Goal: Check status: Check status

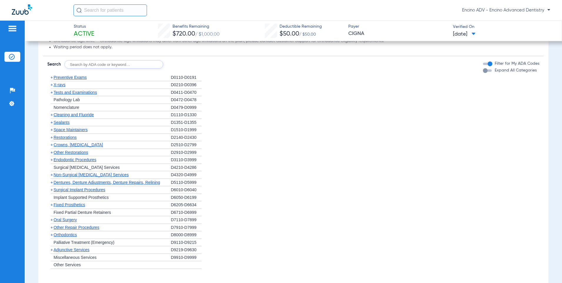
scroll to position [353, 0]
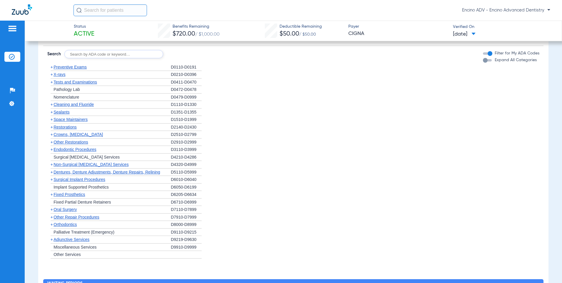
click at [72, 103] on span "Cleaning and Fluoride" at bounding box center [73, 104] width 40 height 5
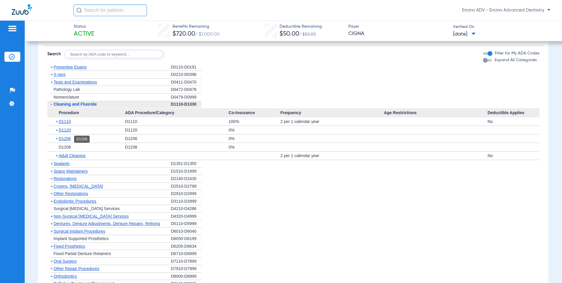
click at [68, 137] on span "D1206" at bounding box center [65, 138] width 12 height 5
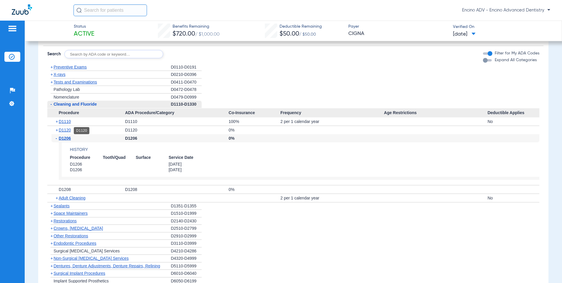
click at [61, 132] on span "D1120" at bounding box center [65, 129] width 12 height 5
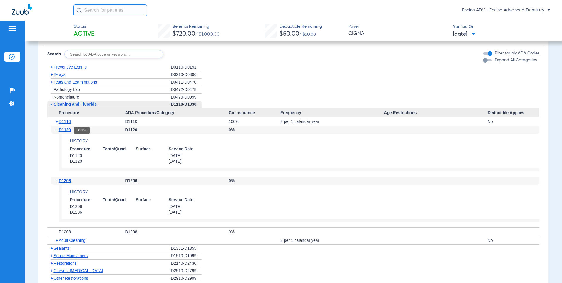
click at [63, 132] on span "D1120" at bounding box center [65, 129] width 12 height 5
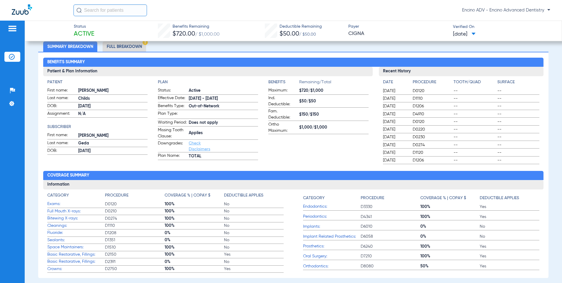
scroll to position [0, 0]
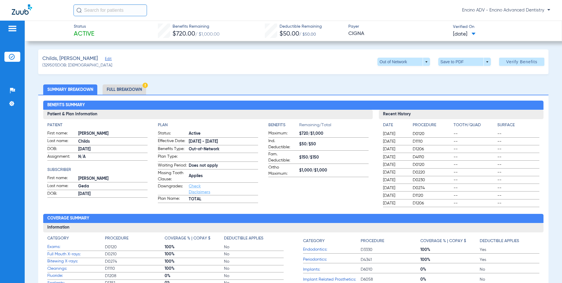
click at [115, 91] on li "Full Breakdown" at bounding box center [124, 89] width 43 height 10
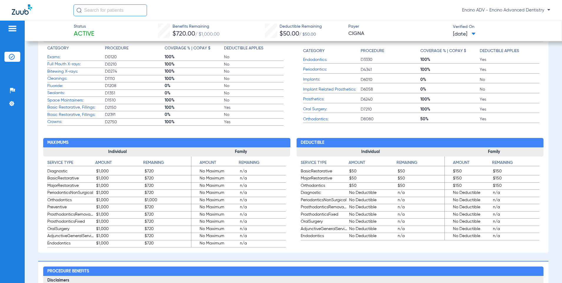
scroll to position [176, 0]
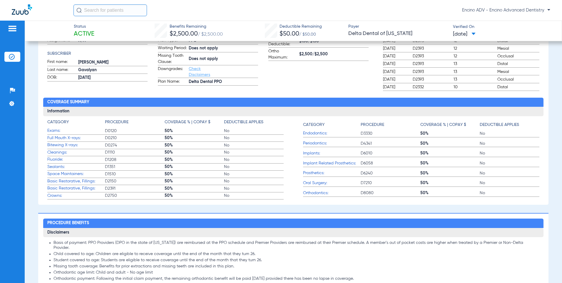
scroll to position [118, 0]
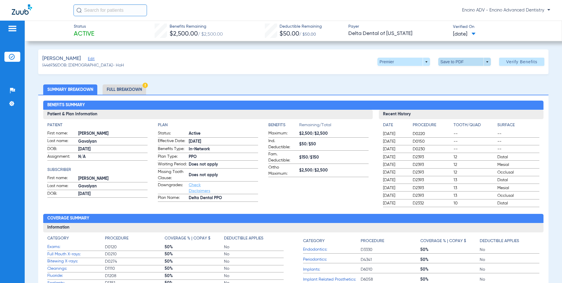
click at [457, 60] on span at bounding box center [464, 62] width 14 height 14
click at [460, 71] on button "insert_drive_file Save to PDF" at bounding box center [456, 74] width 44 height 12
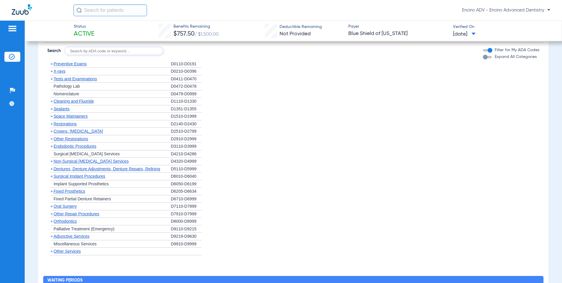
scroll to position [529, 0]
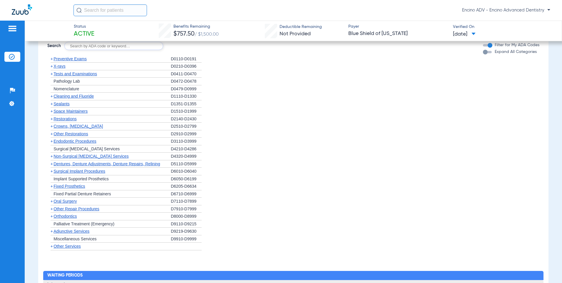
click at [63, 98] on span "Cleaning and Fluoride" at bounding box center [73, 96] width 40 height 5
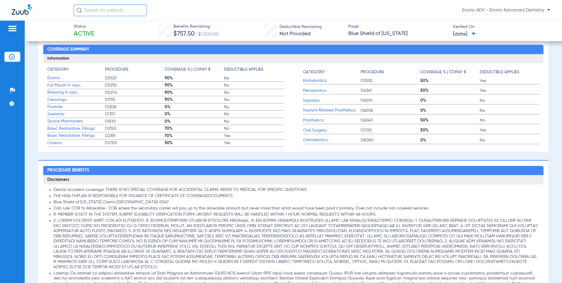
scroll to position [147, 0]
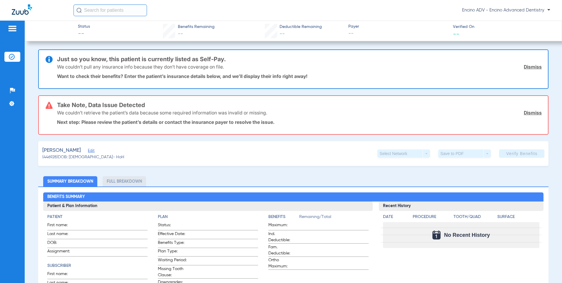
click at [102, 9] on input "text" at bounding box center [109, 10] width 73 height 12
type input "da"
click at [90, 148] on span "Edit" at bounding box center [90, 151] width 5 height 6
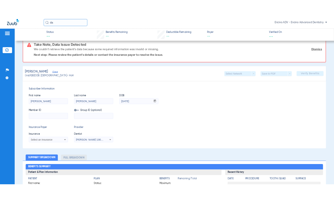
scroll to position [59, 0]
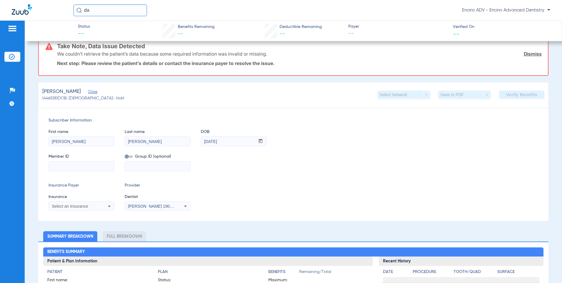
click at [103, 204] on div "Select an Insurance" at bounding box center [81, 205] width 65 height 7
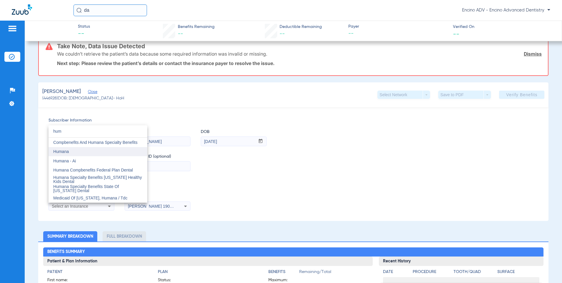
type input "hum"
click at [82, 150] on mat-option "Humana" at bounding box center [97, 151] width 99 height 9
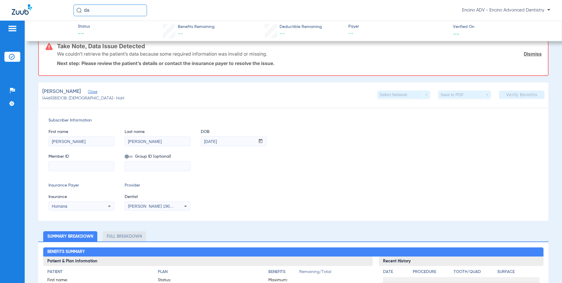
click at [149, 206] on span "[PERSON_NAME] 1902096258" at bounding box center [157, 206] width 58 height 5
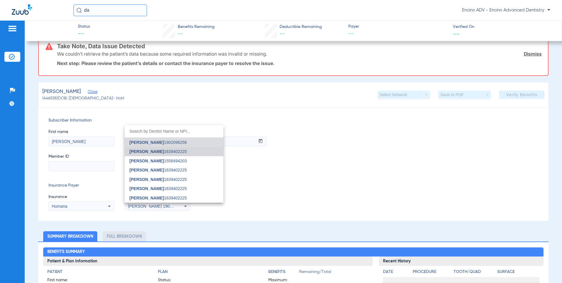
click at [144, 152] on span "[PERSON_NAME]" at bounding box center [146, 151] width 34 height 5
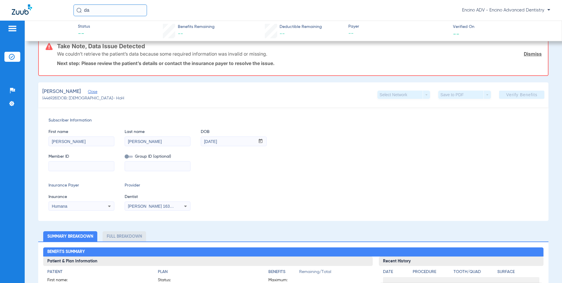
click at [83, 165] on input at bounding box center [81, 165] width 65 height 9
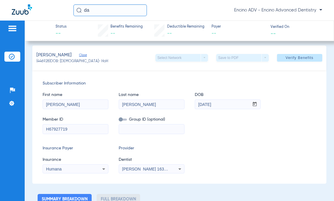
scroll to position [0, 0]
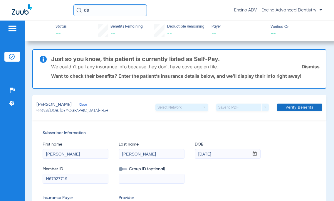
type input "H67927719"
click at [301, 106] on span "Verify Benefits" at bounding box center [300, 107] width 28 height 5
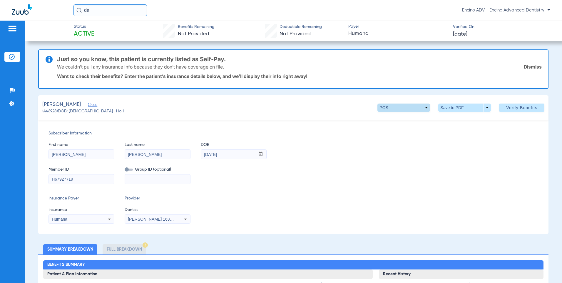
click at [424, 106] on span at bounding box center [403, 107] width 53 height 8
click at [360, 158] on div at bounding box center [281, 141] width 562 height 283
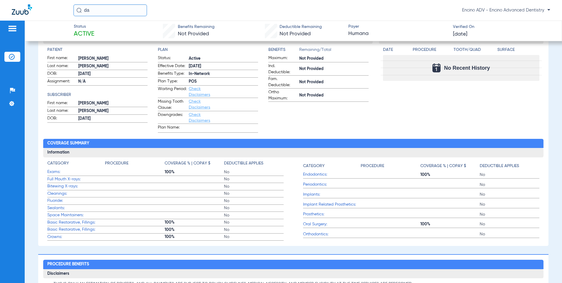
scroll to position [235, 0]
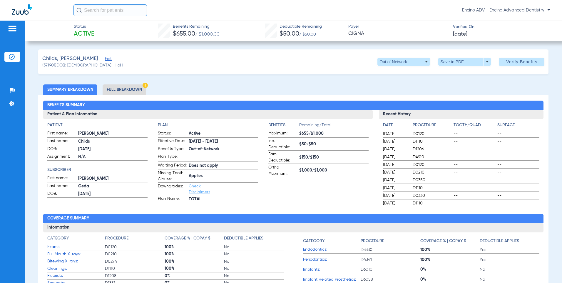
click at [119, 88] on li "Full Breakdown" at bounding box center [124, 89] width 43 height 10
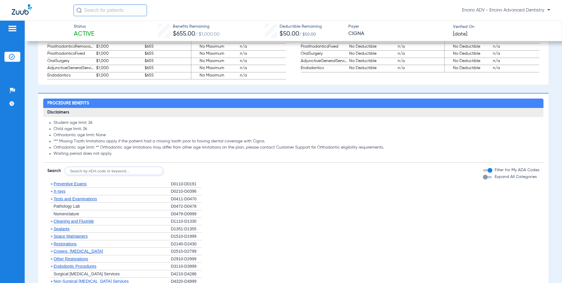
scroll to position [558, 0]
